Goal: Information Seeking & Learning: Learn about a topic

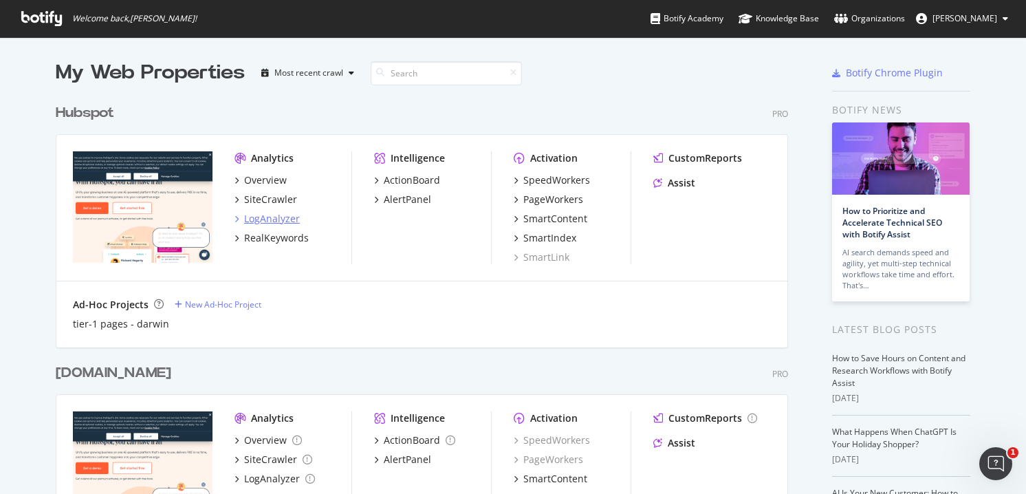
click at [255, 216] on div "LogAnalyzer" at bounding box center [272, 219] width 56 height 14
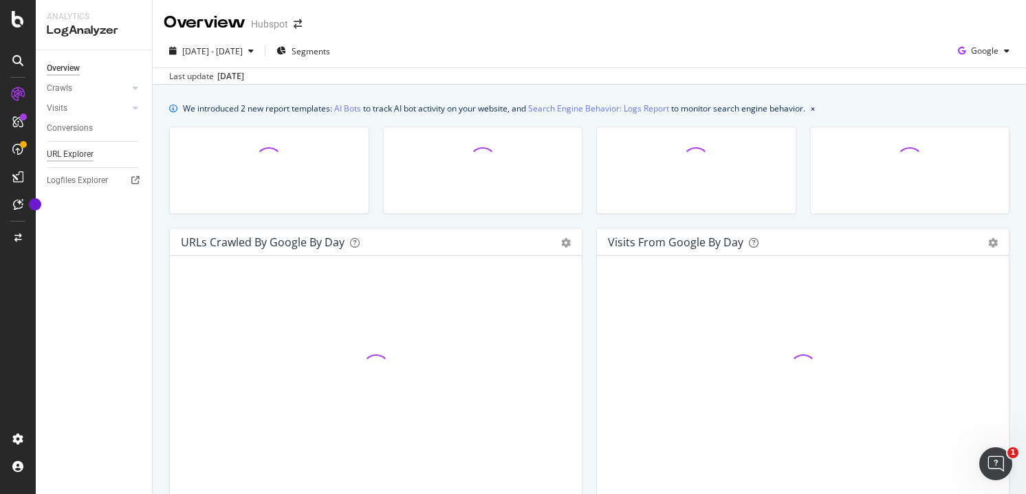
click at [87, 157] on div "URL Explorer" at bounding box center [70, 154] width 47 height 14
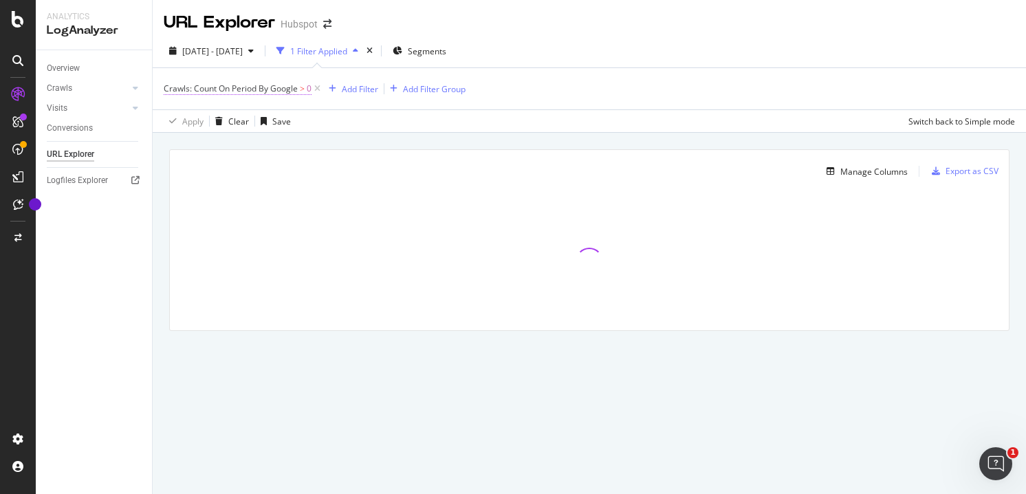
click at [292, 84] on span "Crawls: Count On Period By Google" at bounding box center [231, 89] width 134 height 12
click at [225, 120] on div "By Google" at bounding box center [250, 122] width 151 height 22
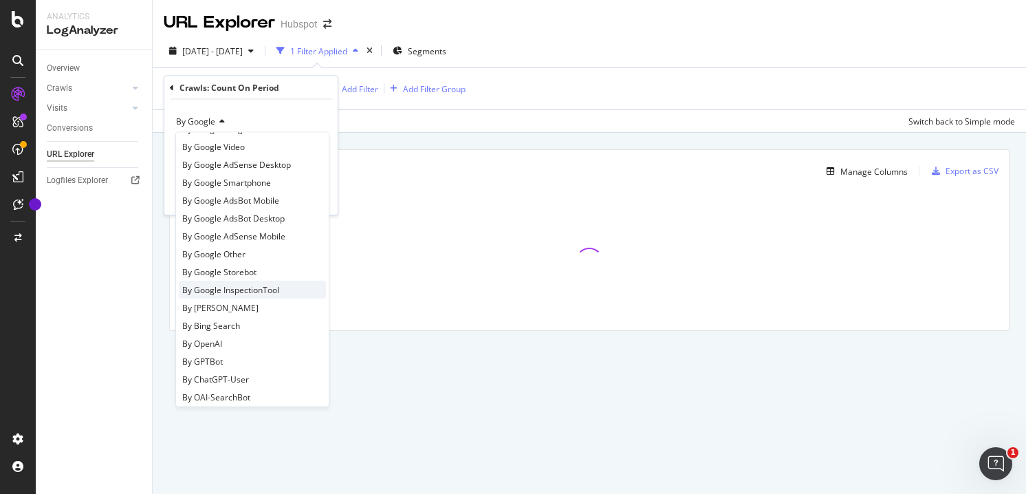
scroll to position [65, 0]
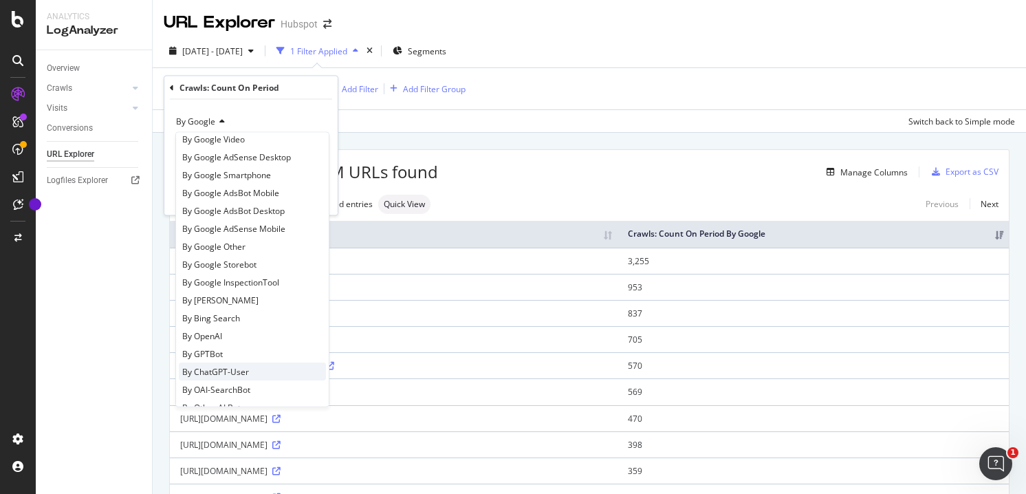
click at [226, 371] on span "By ChatGPT-User" at bounding box center [215, 371] width 67 height 12
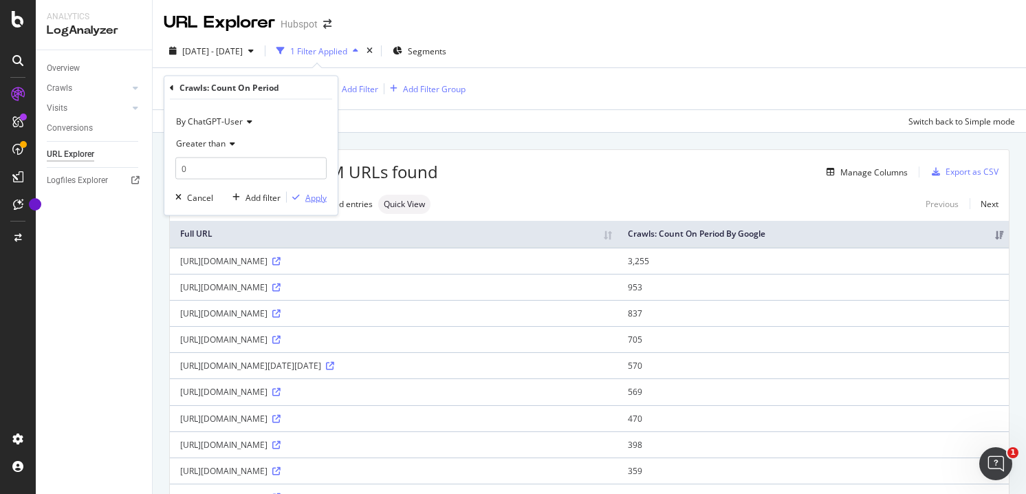
click at [316, 199] on div "Apply" at bounding box center [315, 197] width 21 height 12
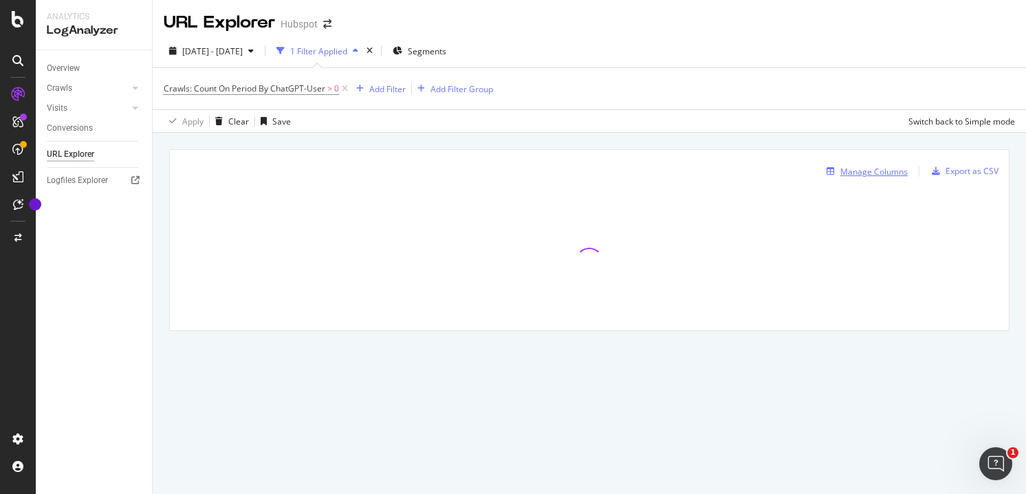
click at [862, 173] on div "Manage Columns" at bounding box center [873, 172] width 67 height 12
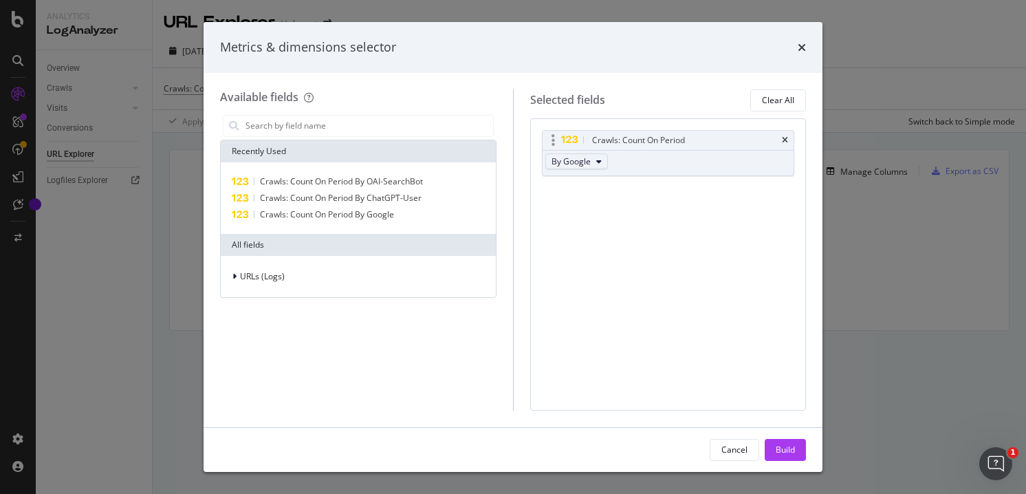
click at [580, 157] on span "By Google" at bounding box center [570, 161] width 39 height 12
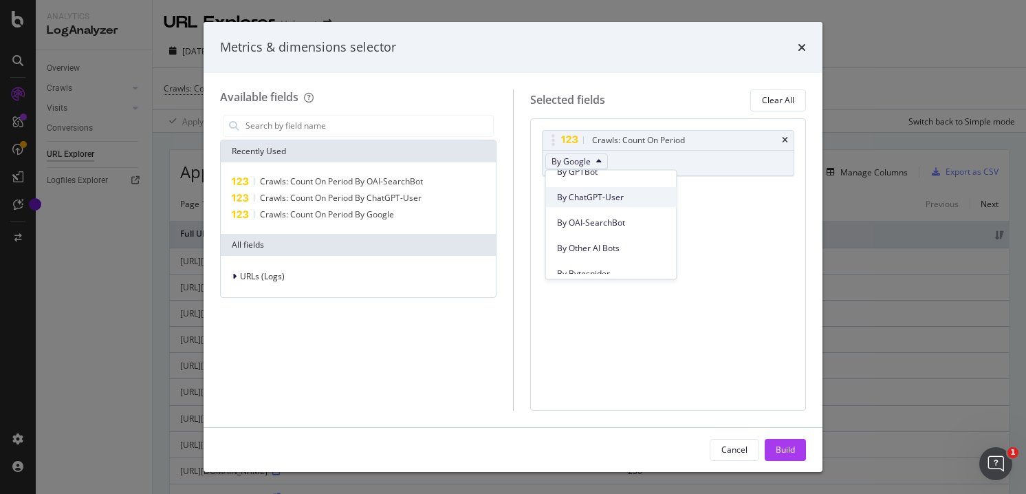
click at [588, 199] on span "By ChatGPT-User" at bounding box center [611, 197] width 109 height 12
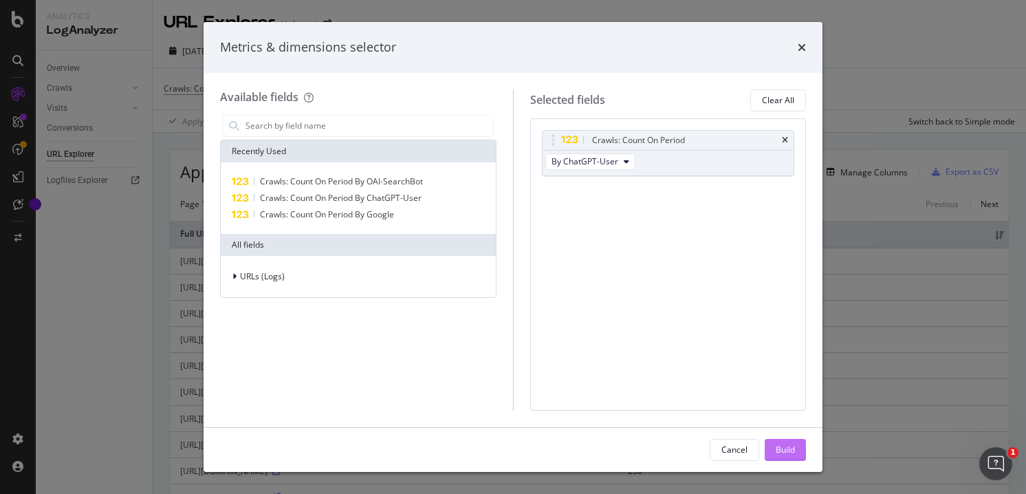
click at [787, 452] on div "Build" at bounding box center [785, 449] width 19 height 12
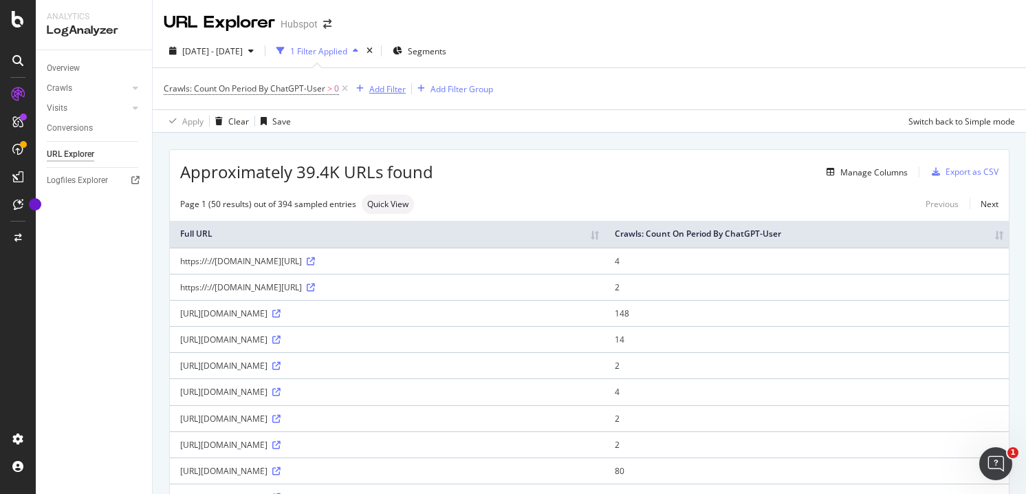
click at [382, 94] on div "Add Filter" at bounding box center [387, 89] width 36 height 12
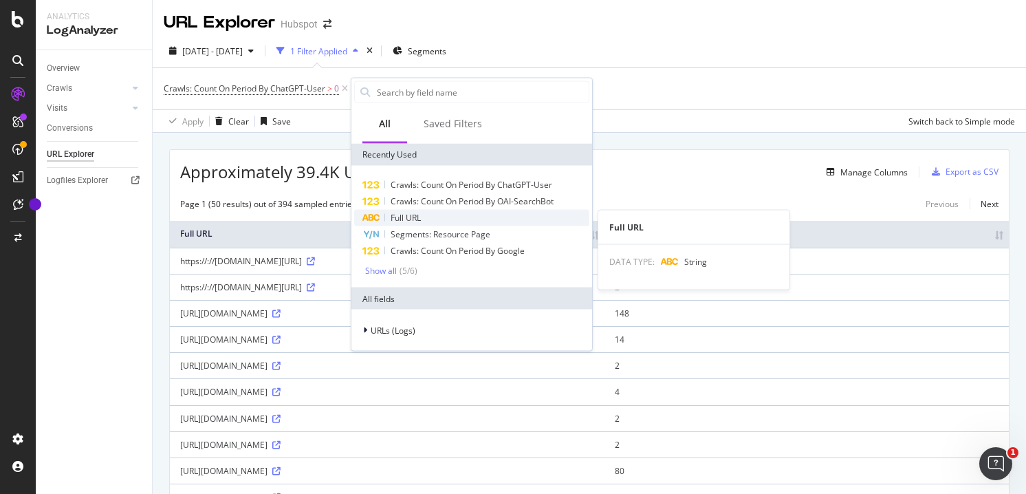
click at [410, 216] on span "Full URL" at bounding box center [406, 218] width 30 height 12
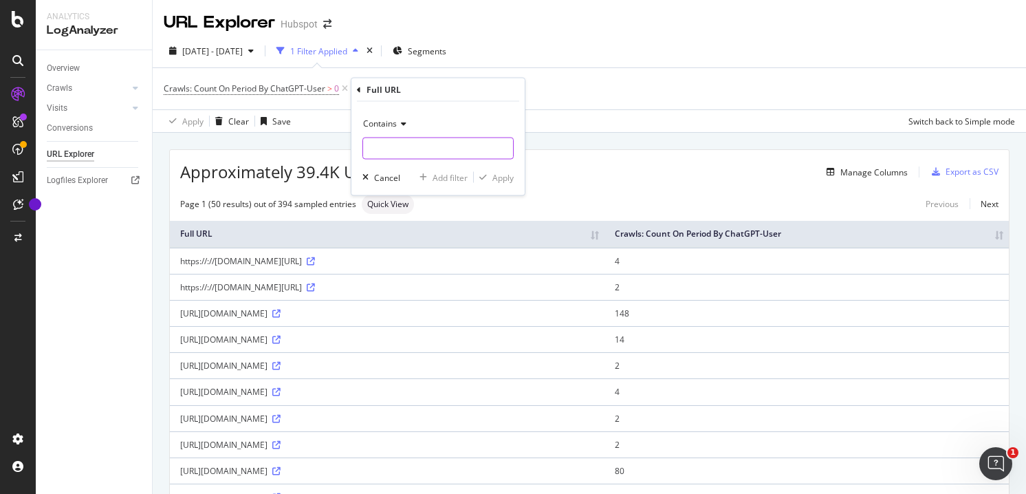
click at [483, 144] on input "text" at bounding box center [438, 149] width 150 height 22
type input "/glossary"
click at [496, 179] on div "Apply" at bounding box center [502, 177] width 21 height 12
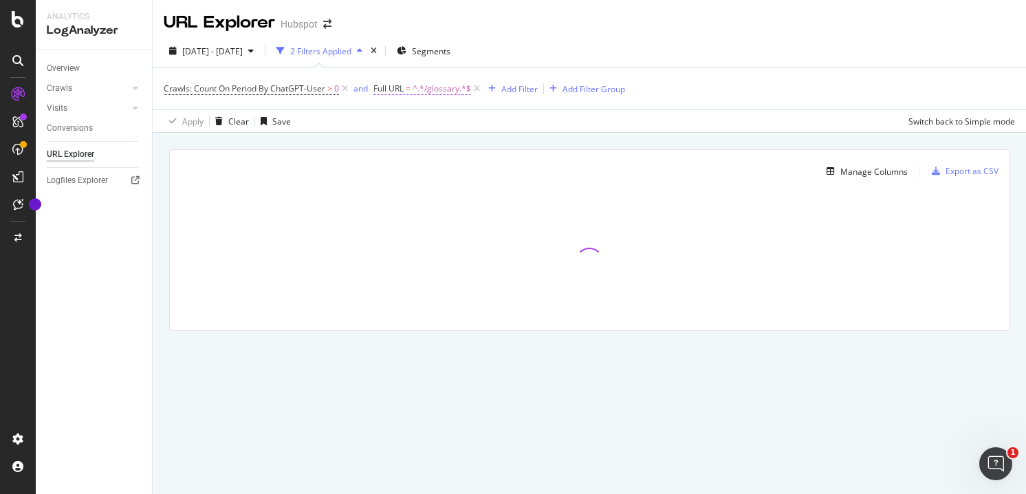
click at [439, 94] on span "^.*/glossary.*$" at bounding box center [442, 88] width 58 height 19
click at [640, 36] on div "[DATE] - [DATE] 2 Filters Applied Segments Crawls: Count On Period By ChatGPT-U…" at bounding box center [589, 83] width 873 height 98
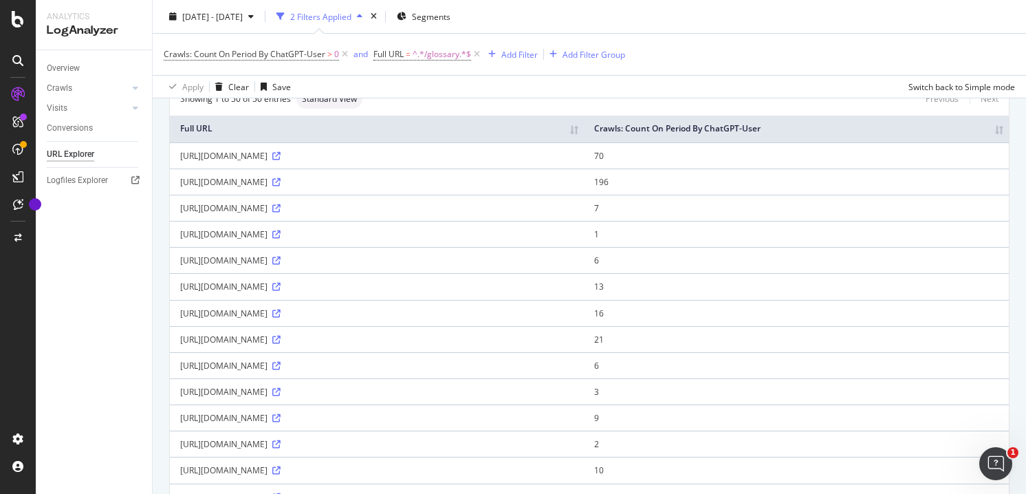
scroll to position [98, 0]
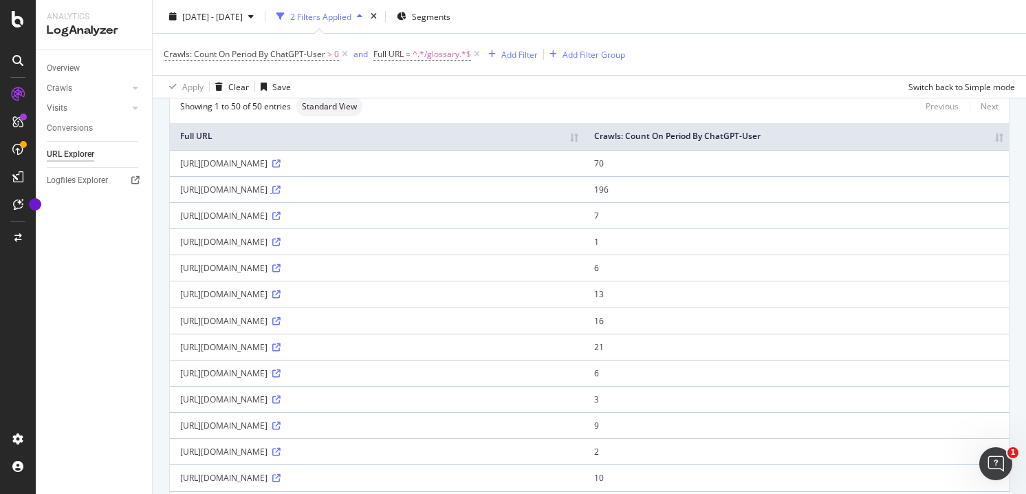
click at [281, 194] on icon at bounding box center [276, 190] width 8 height 8
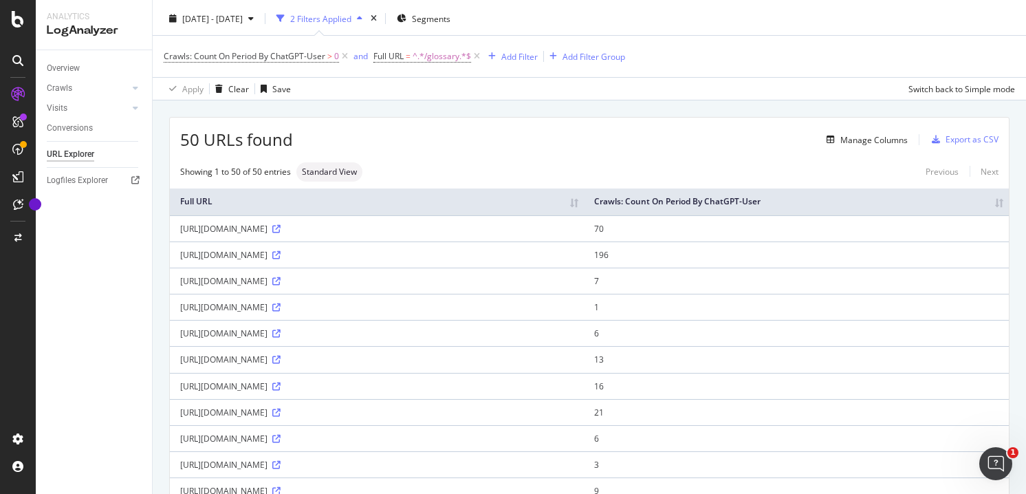
scroll to position [0, 0]
